Goal: Transaction & Acquisition: Purchase product/service

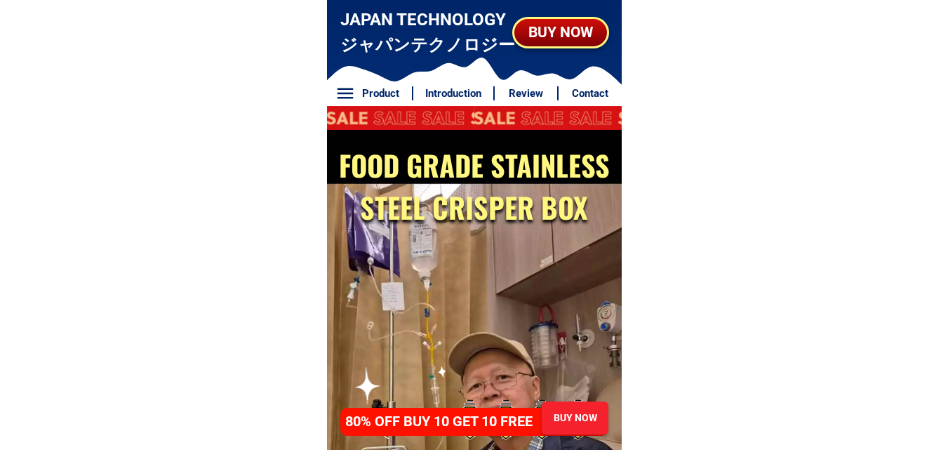
click at [561, 18] on div "BUY NOW" at bounding box center [560, 32] width 100 height 32
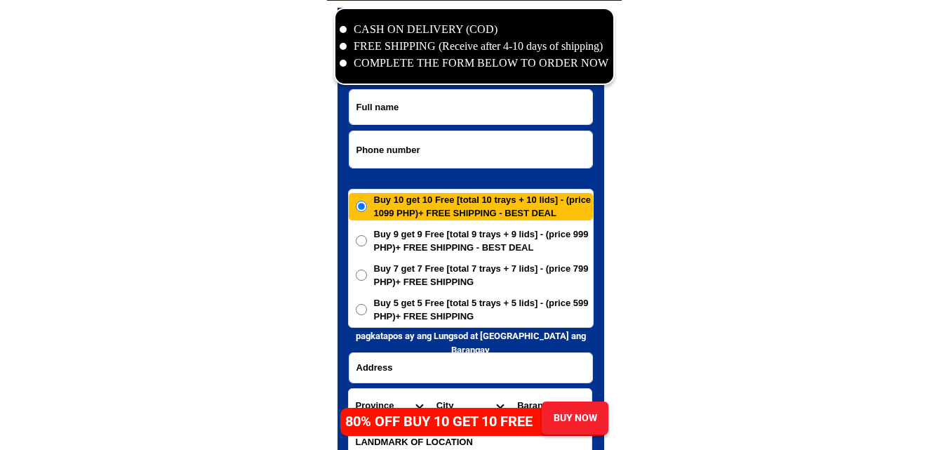
scroll to position [6781, 0]
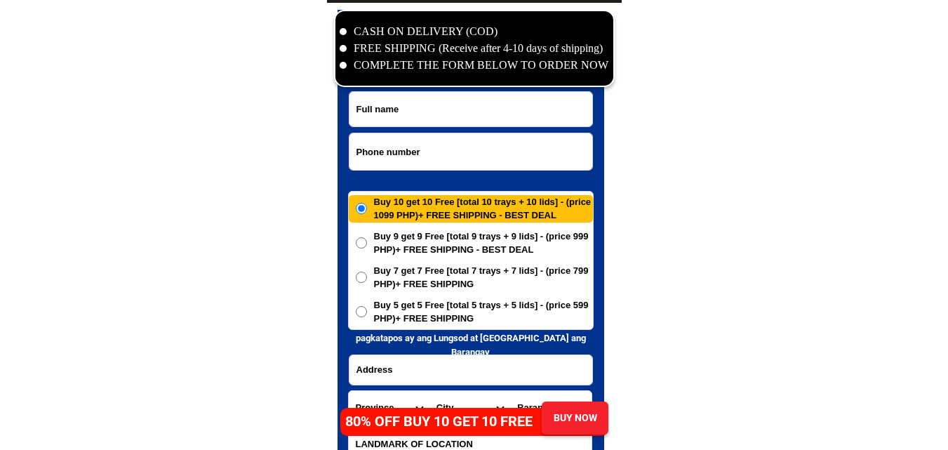
click at [454, 157] on input "Input phone_number" at bounding box center [471, 151] width 243 height 36
paste input "Salamat sa iyong order, ihahatid namin sa iyo sa lalong madaling panahon. god b…"
click at [439, 151] on input "Salamat sa iyong order, ihahatid namin sa iyo sa lalong madaling panahon. god b…" at bounding box center [471, 151] width 243 height 36
paste input "[CREDIT_CARD_NUMBER]"
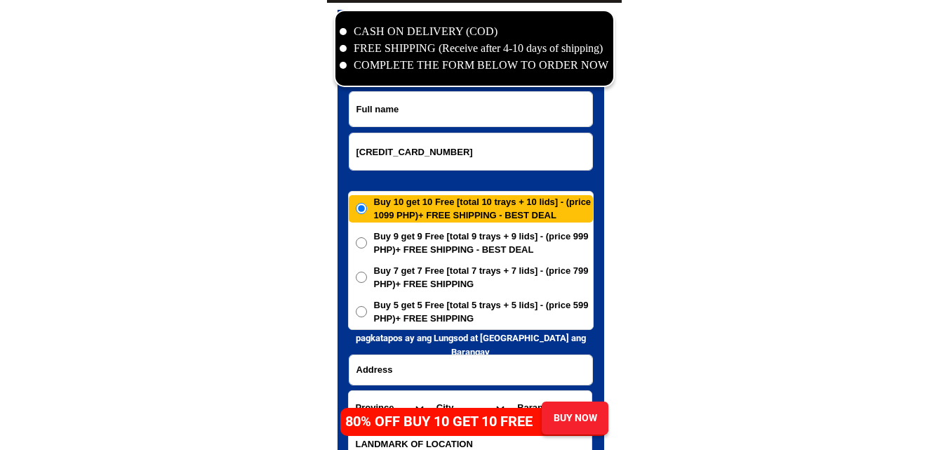
drag, startPoint x: 366, startPoint y: 146, endPoint x: 334, endPoint y: 157, distance: 33.5
click at [337, 156] on div "CASH ON DELIVERY (COD) FREE SHIPPING (Receive after 4-10 days of shipping) COMP…" at bounding box center [474, 262] width 295 height 519
type input "09517867288"
click at [411, 364] on input "Input address" at bounding box center [471, 369] width 243 height 29
paste input "Lorieadlawan [STREET_ADDRESS]"
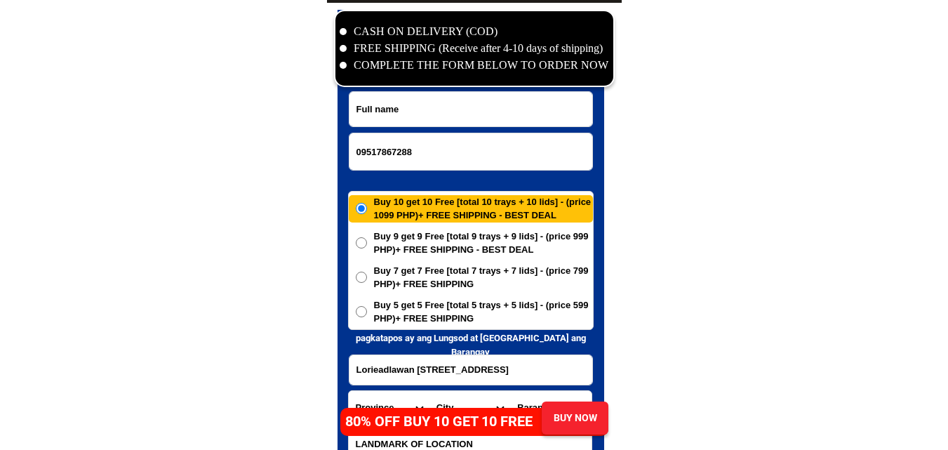
scroll to position [0, 97]
type input "Lorieadlawan [STREET_ADDRESS]"
click at [463, 123] on input "Input full_name" at bounding box center [471, 109] width 243 height 34
paste input "[PERSON_NAME]"
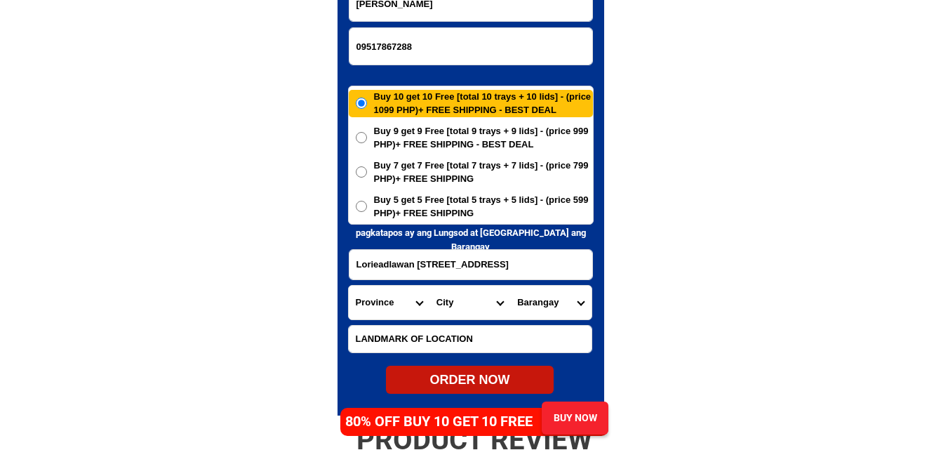
scroll to position [6921, 0]
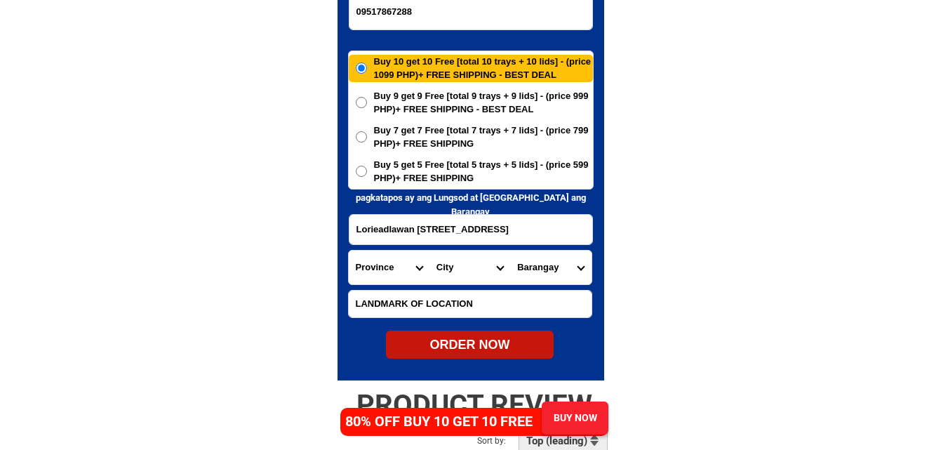
type input "[PERSON_NAME]"
click at [437, 173] on span "Buy 5 get 5 Free [total 5 trays + 5 lids] - (price 599 PHP)+ FREE SHIPPING" at bounding box center [483, 171] width 219 height 27
click at [367, 173] on input "Buy 5 get 5 Free [total 5 trays + 5 lids] - (price 599 PHP)+ FREE SHIPPING" at bounding box center [361, 171] width 11 height 11
radio input "true"
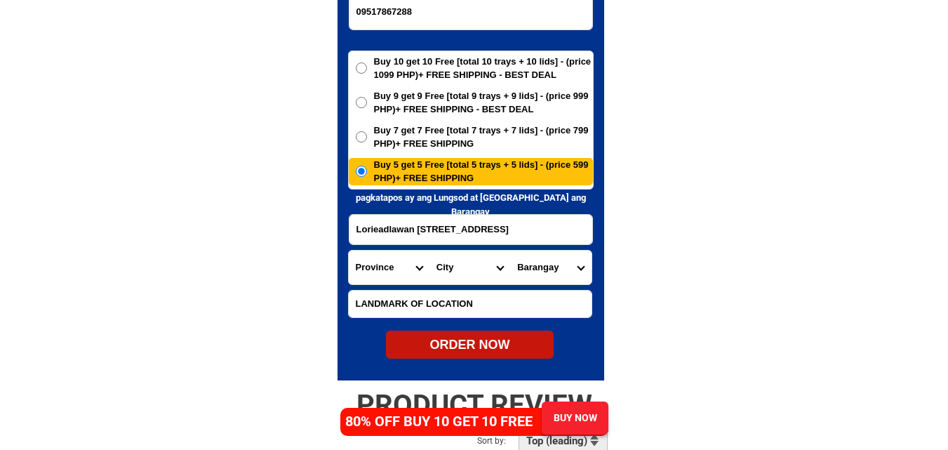
click at [473, 239] on input "Lorieadlawan [STREET_ADDRESS]" at bounding box center [471, 229] width 243 height 29
click at [375, 275] on select "Province [GEOGRAPHIC_DATA] [GEOGRAPHIC_DATA] [GEOGRAPHIC_DATA] [GEOGRAPHIC_DATA…" at bounding box center [389, 268] width 81 height 34
select select "63_219"
click at [349, 251] on select "Province [GEOGRAPHIC_DATA] [GEOGRAPHIC_DATA] [GEOGRAPHIC_DATA] [GEOGRAPHIC_DATA…" at bounding box center [389, 268] width 81 height 34
click at [462, 266] on select "City [GEOGRAPHIC_DATA] [GEOGRAPHIC_DATA] [GEOGRAPHIC_DATA] [GEOGRAPHIC_DATA]-ci…" at bounding box center [470, 268] width 81 height 34
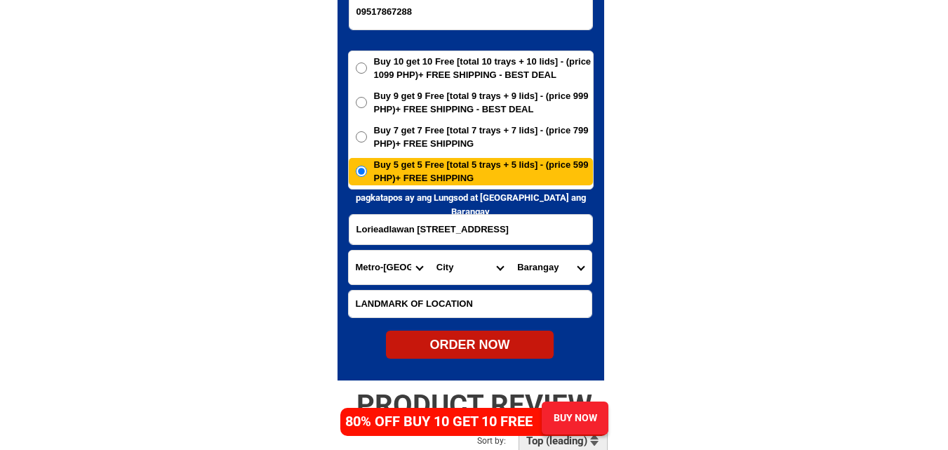
select select "63_2194070"
click at [430, 251] on select "City [GEOGRAPHIC_DATA] [GEOGRAPHIC_DATA] [GEOGRAPHIC_DATA] [GEOGRAPHIC_DATA]-ci…" at bounding box center [470, 268] width 81 height 34
click at [559, 270] on select "Barangay [PERSON_NAME] [PERSON_NAME] [PERSON_NAME] Bagbag Bago bantay Bagong li…" at bounding box center [550, 268] width 81 height 34
select select "63_21940708704"
click at [510, 251] on select "Barangay [PERSON_NAME] [PERSON_NAME] [PERSON_NAME] Bagbag Bago bantay Bagong li…" at bounding box center [550, 268] width 81 height 34
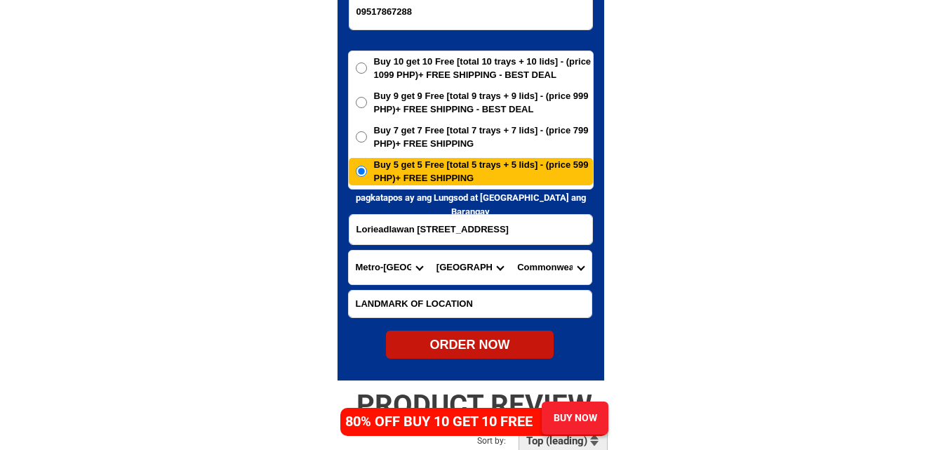
drag, startPoint x: 537, startPoint y: 214, endPoint x: 537, endPoint y: 222, distance: 8.4
click at [537, 220] on input "Lorieadlawan [STREET_ADDRESS]" at bounding box center [471, 229] width 243 height 29
click at [489, 84] on div "Buy 10 get 10 Free [total 10 trays + 10 lids] - (price 1099 PHP)+ FREE SHIPPING…" at bounding box center [471, 120] width 246 height 139
click at [451, 69] on span "Buy 10 get 10 Free [total 10 trays + 10 lids] - (price 1099 PHP)+ FREE SHIPPING…" at bounding box center [483, 68] width 219 height 27
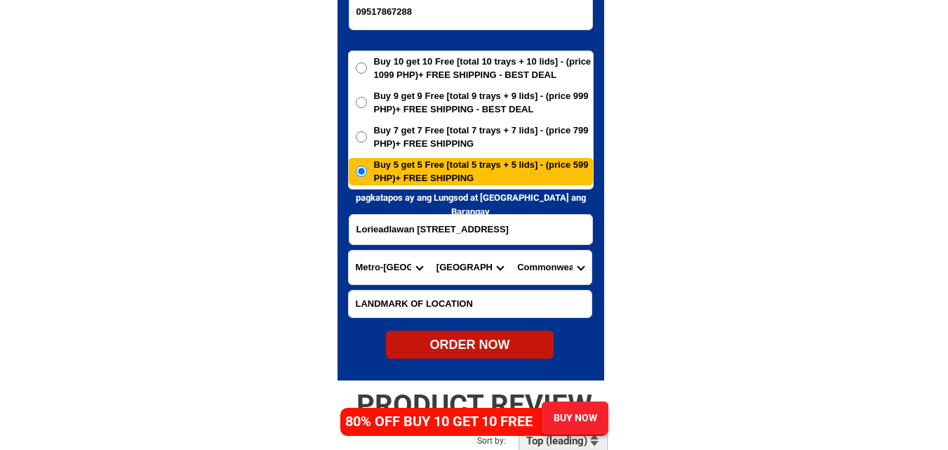
click at [367, 69] on input "Buy 10 get 10 Free [total 10 trays + 10 lids] - (price 1099 PHP)+ FREE SHIPPING…" at bounding box center [361, 67] width 11 height 11
radio input "true"
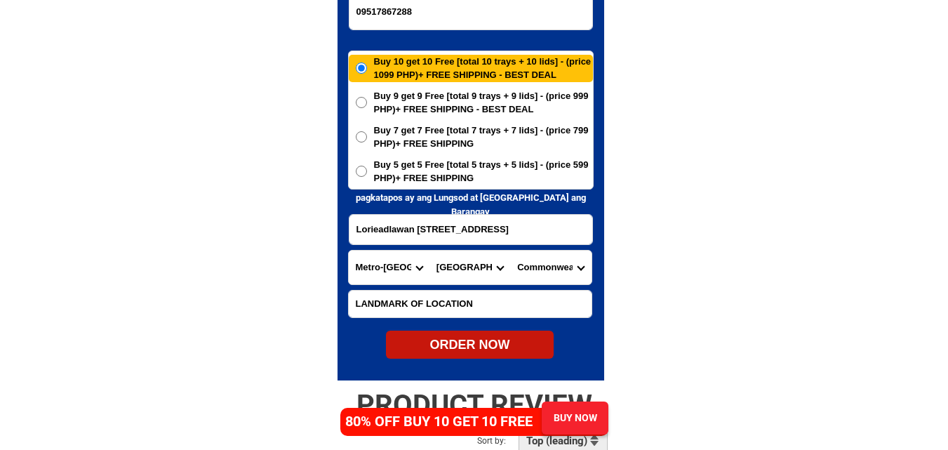
click at [486, 345] on div "ORDER NOW" at bounding box center [470, 345] width 168 height 19
type input "09517867288"
type input "Lorieadlawan [STREET_ADDRESS]"
radio input "true"
